Goal: Information Seeking & Learning: Find specific fact

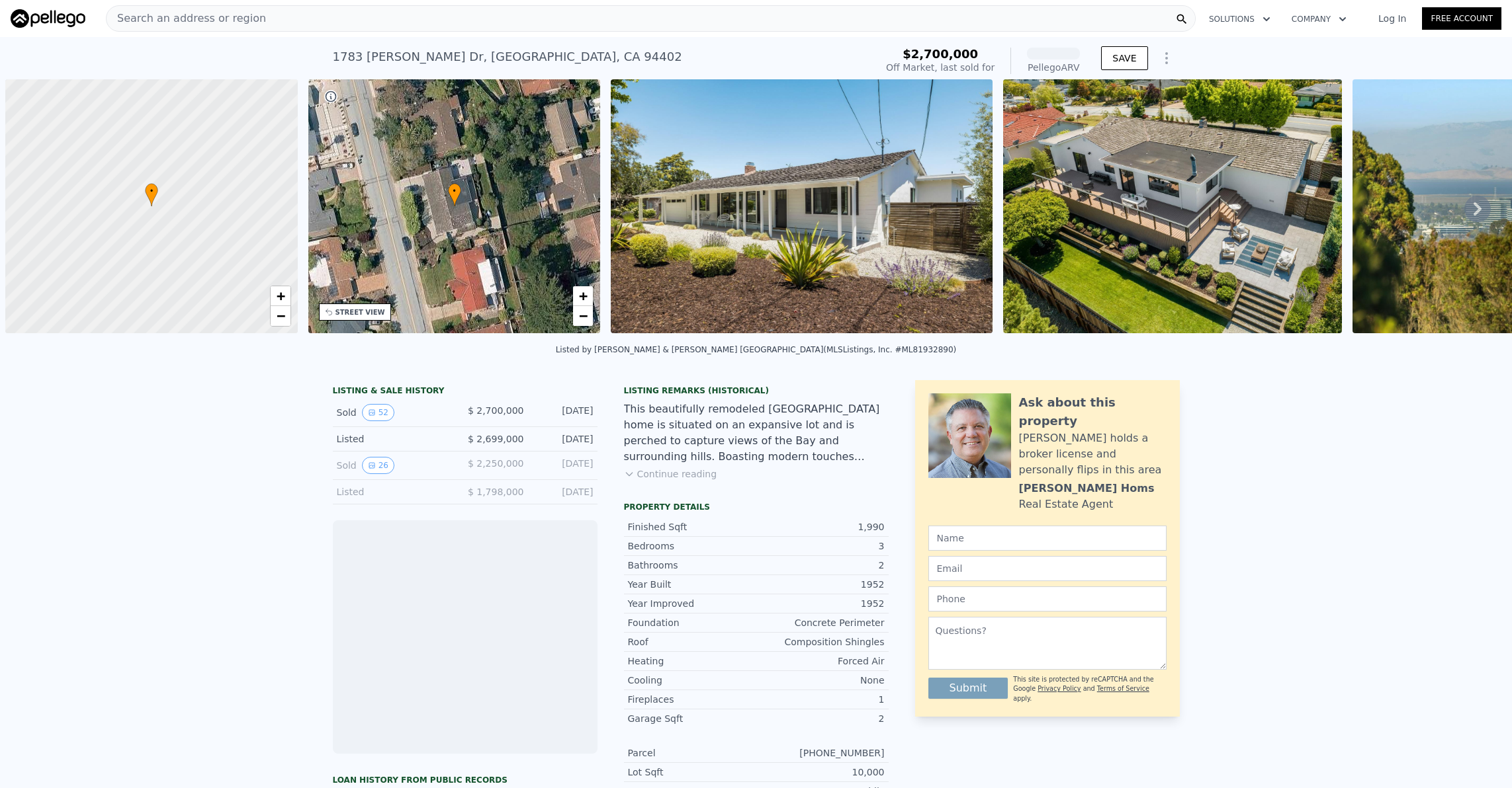
scroll to position [0, 5]
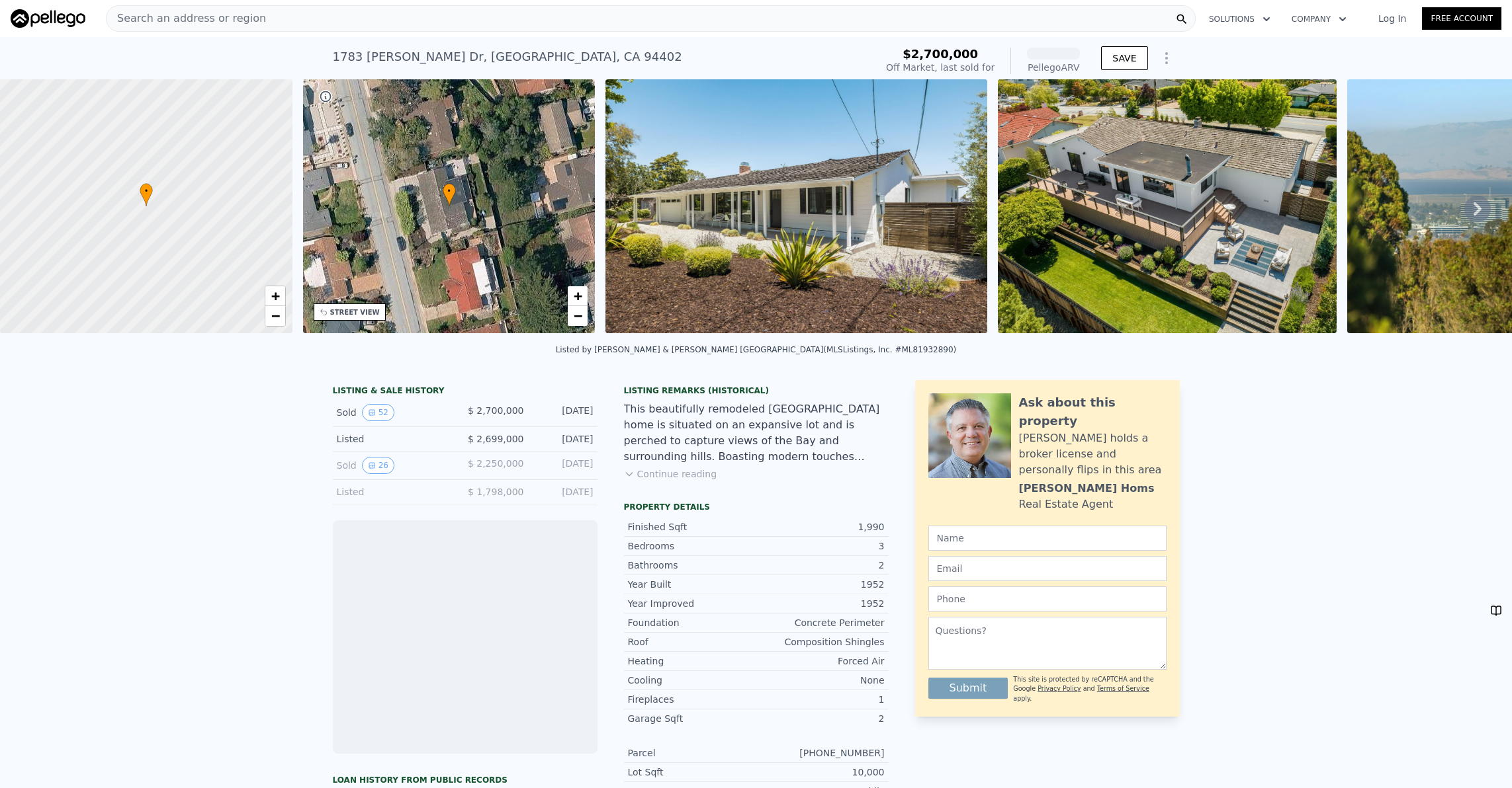
click at [429, 20] on div "Search an address or region" at bounding box center [651, 18] width 1090 height 27
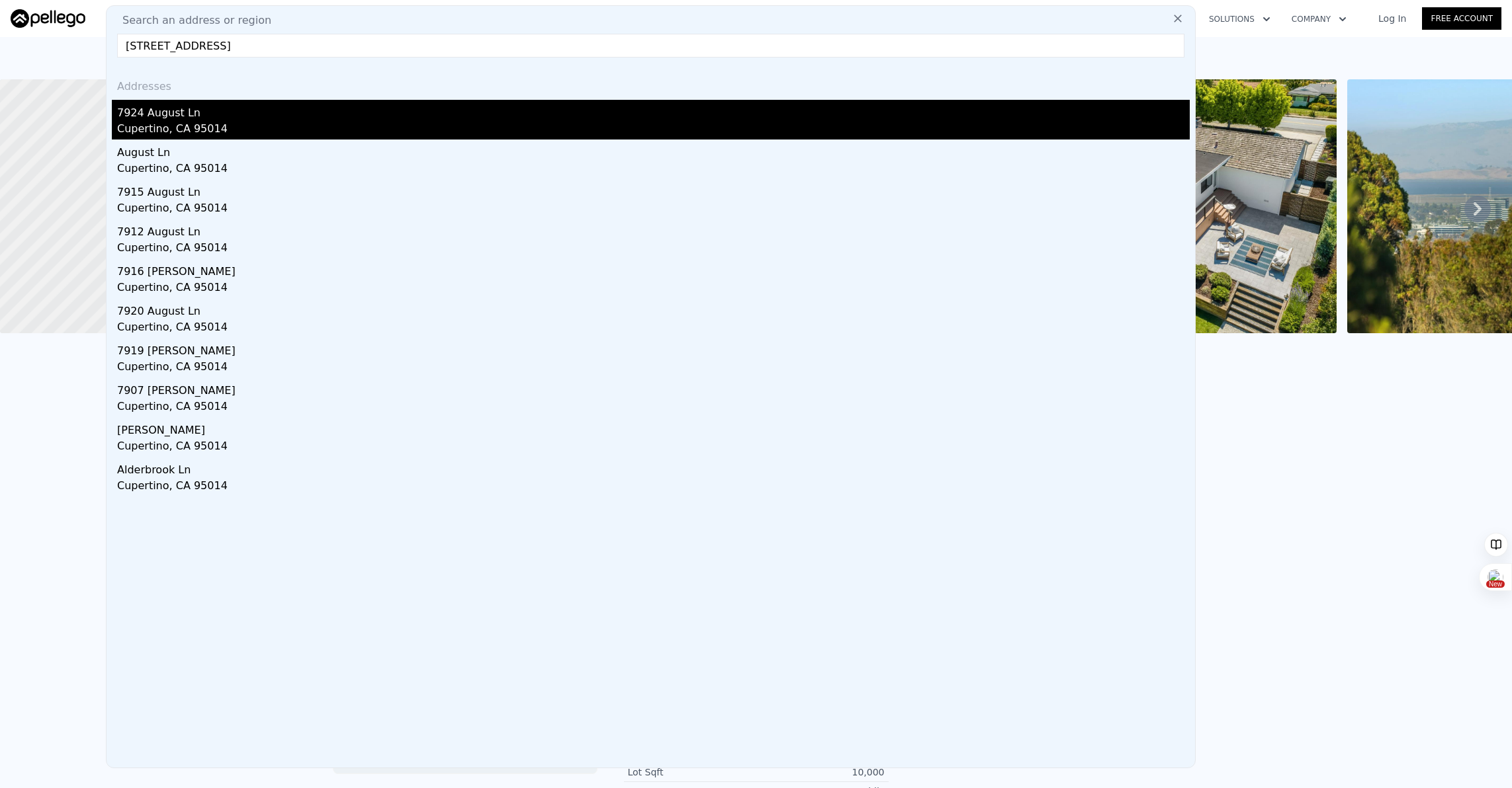
type input "[STREET_ADDRESS]"
click at [243, 121] on div "Cupertino, CA 95014" at bounding box center [652, 130] width 1072 height 18
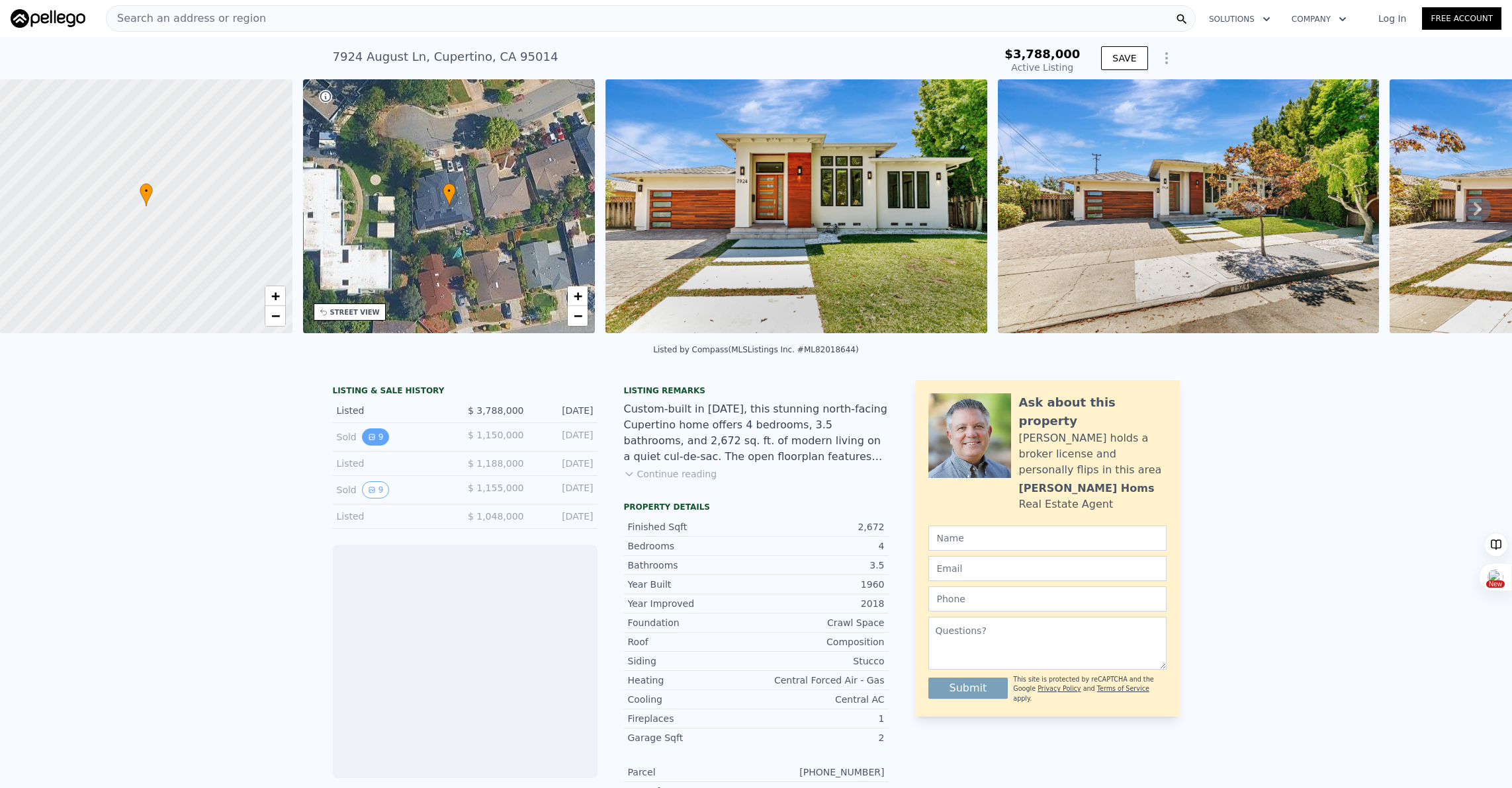
click at [373, 436] on icon "View historical data" at bounding box center [372, 437] width 5 height 5
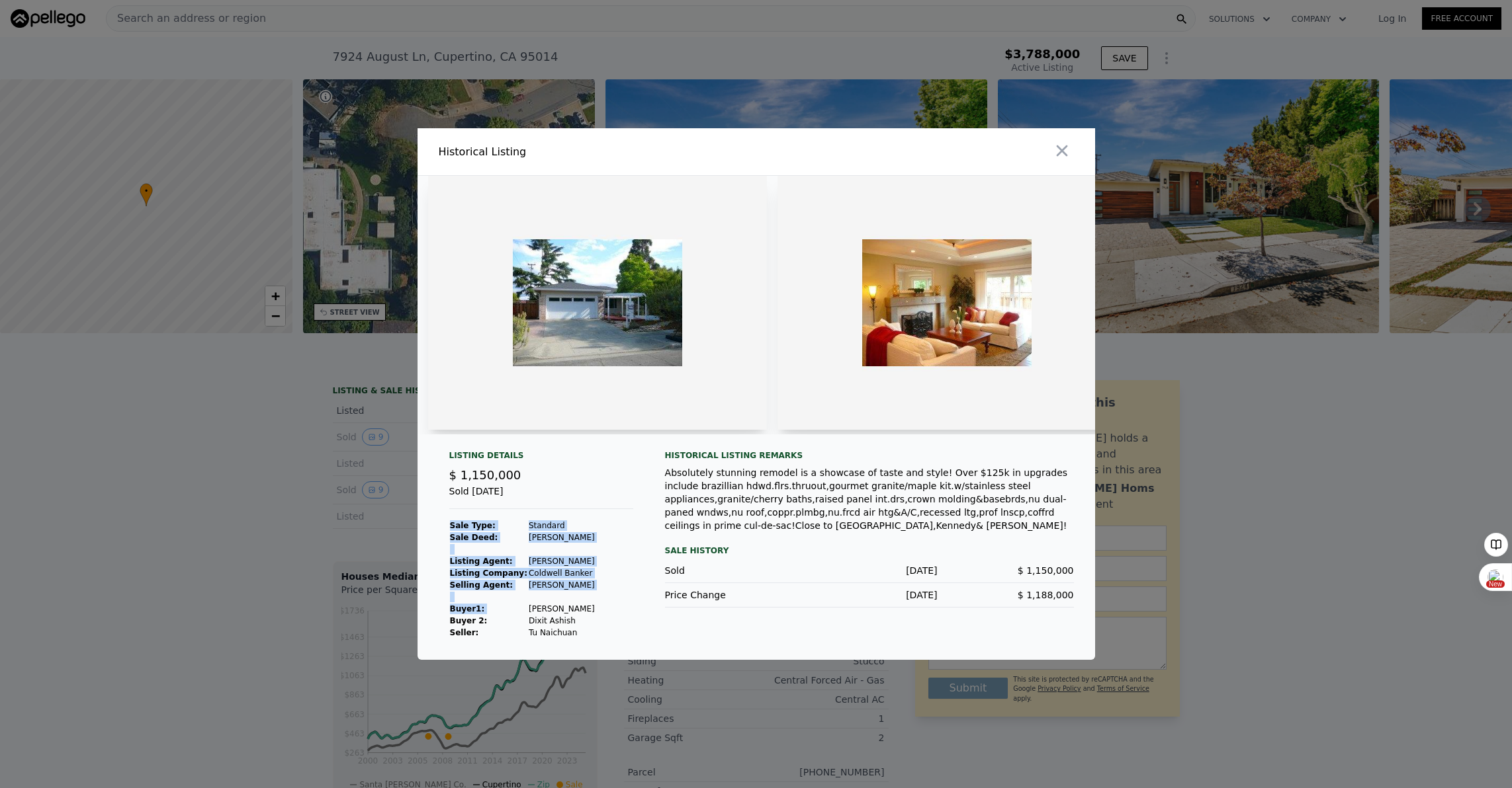
drag, startPoint x: 525, startPoint y: 605, endPoint x: 587, endPoint y: 604, distance: 62.0
click at [589, 604] on div "Listing Details $ 1,150,000 Sold [DATE] Sale Type: Standard Sale Deed: [PERSON_…" at bounding box center [541, 545] width 205 height 189
click at [585, 604] on div "Listing Details $ 1,150,000 Sold [DATE] Sale Type: Standard Sale Deed: [PERSON_…" at bounding box center [541, 545] width 205 height 189
drag, startPoint x: 590, startPoint y: 605, endPoint x: 554, endPoint y: 604, distance: 36.0
click at [554, 605] on div "Listing Details $ 1,150,000 Sold [DATE] Sale Type: Standard Sale Deed: [PERSON_…" at bounding box center [541, 545] width 205 height 189
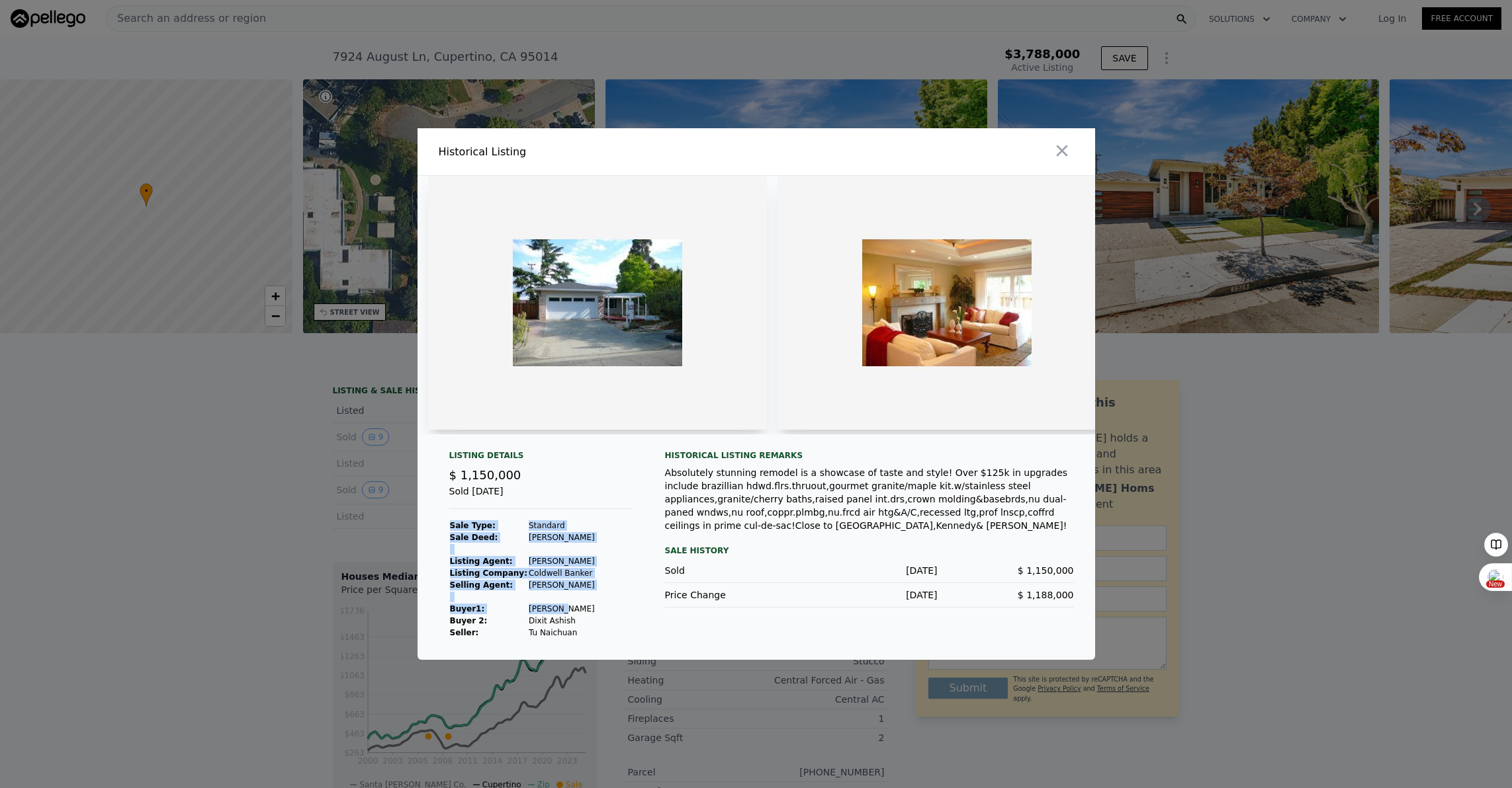
click at [554, 604] on td "[PERSON_NAME]" at bounding box center [562, 609] width 67 height 12
drag, startPoint x: 526, startPoint y: 608, endPoint x: 580, endPoint y: 608, distance: 54.0
click at [580, 608] on td "[PERSON_NAME]" at bounding box center [562, 609] width 67 height 12
copy td "[PERSON_NAME]"
drag, startPoint x: 526, startPoint y: 619, endPoint x: 570, endPoint y: 619, distance: 44.0
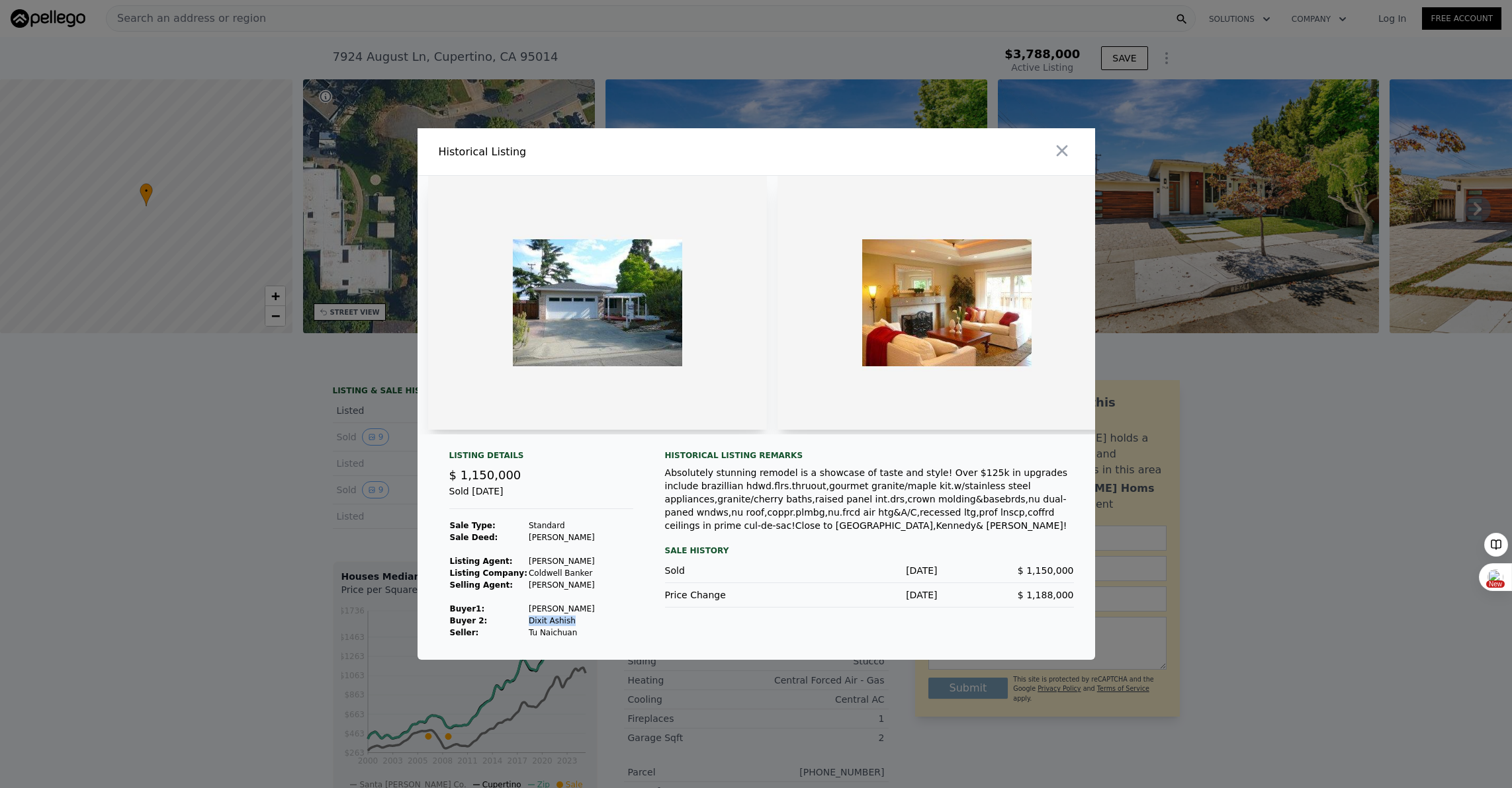
click at [570, 619] on td "Dixit Ashish" at bounding box center [562, 621] width 67 height 12
copy td "Dixit Ashish"
